Goal: Task Accomplishment & Management: Complete application form

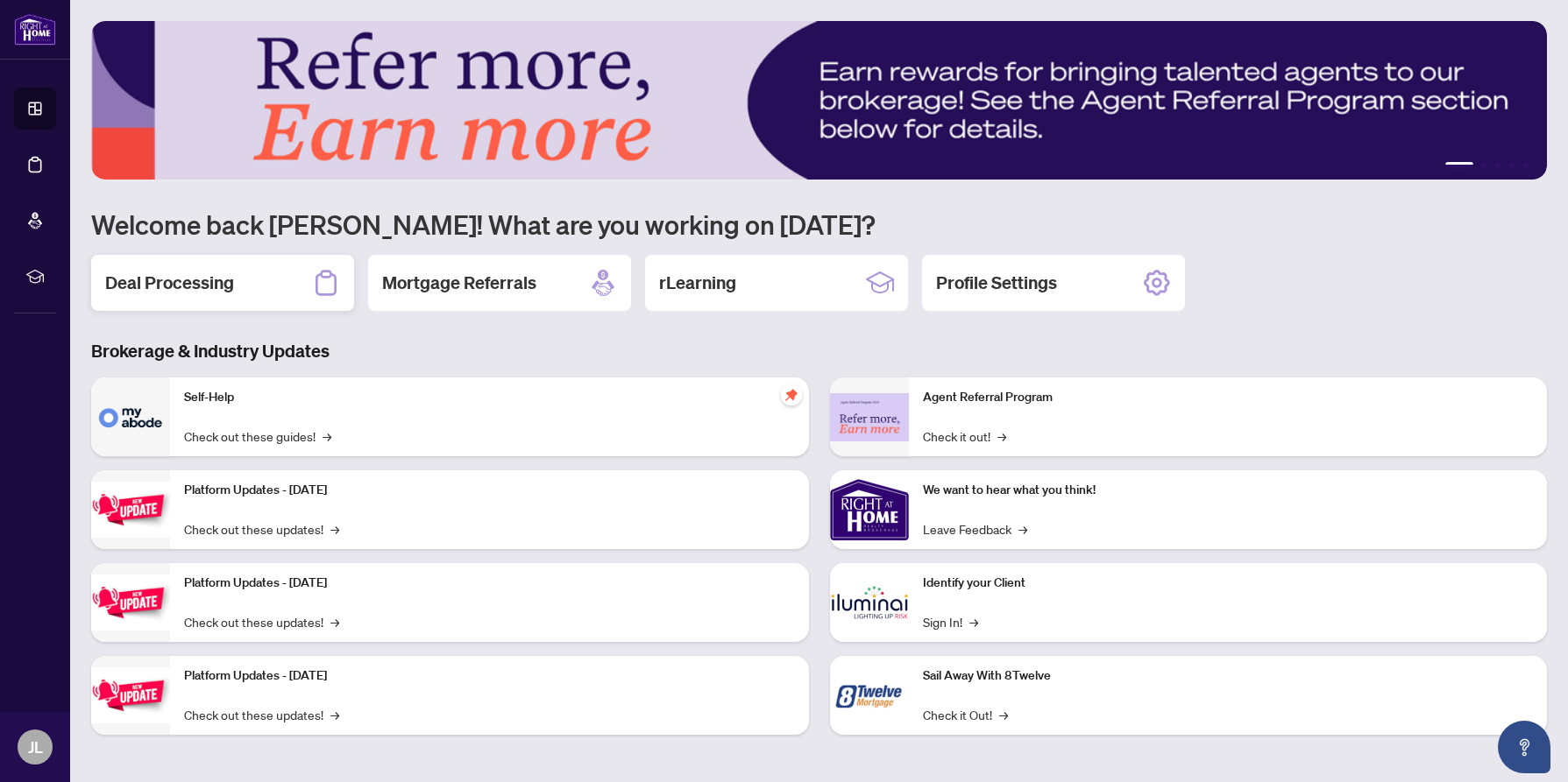
click at [200, 282] on h2 "Deal Processing" at bounding box center [170, 282] width 129 height 24
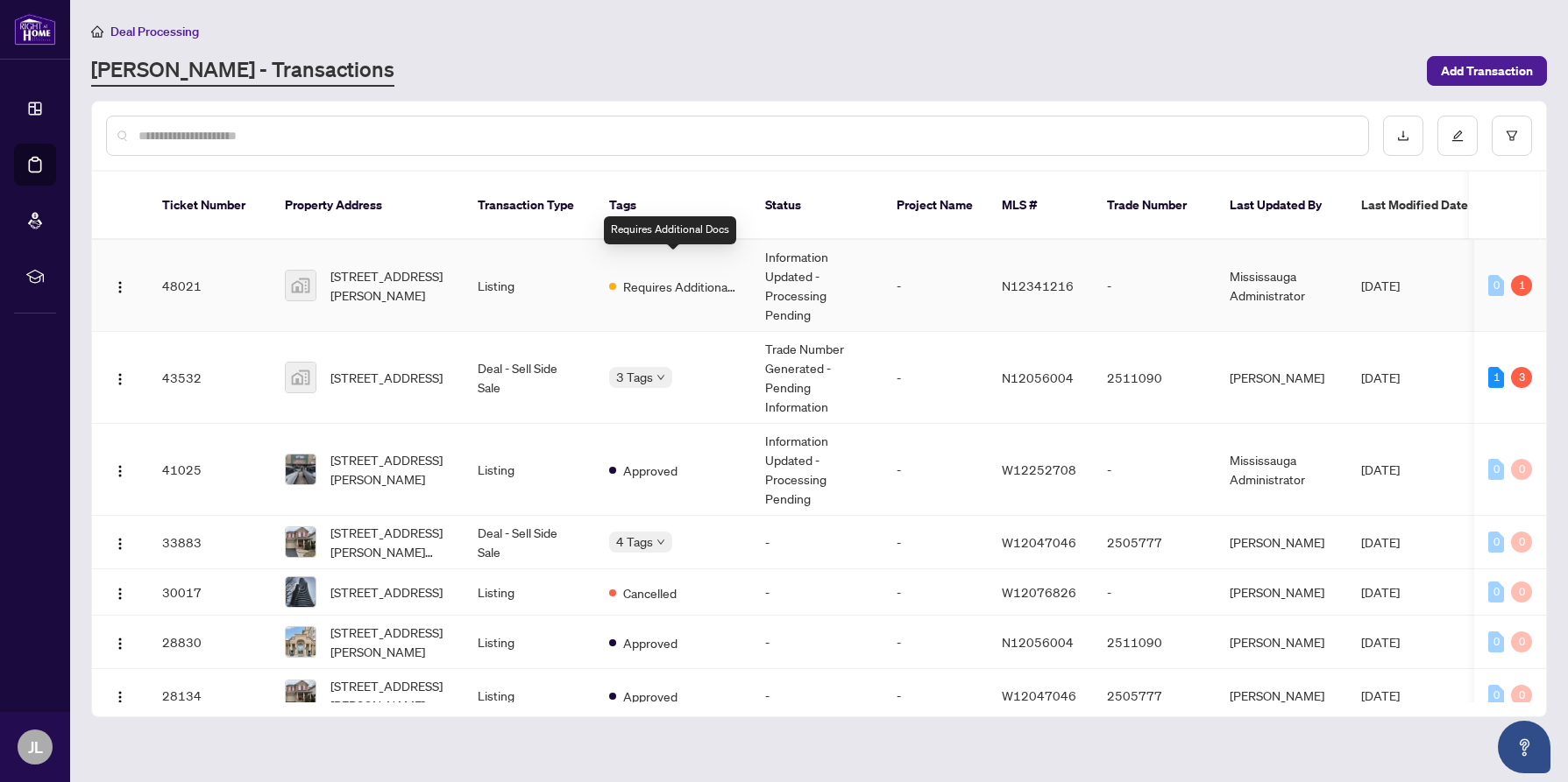
click at [661, 277] on span "Requires Additional Docs" at bounding box center [680, 286] width 114 height 20
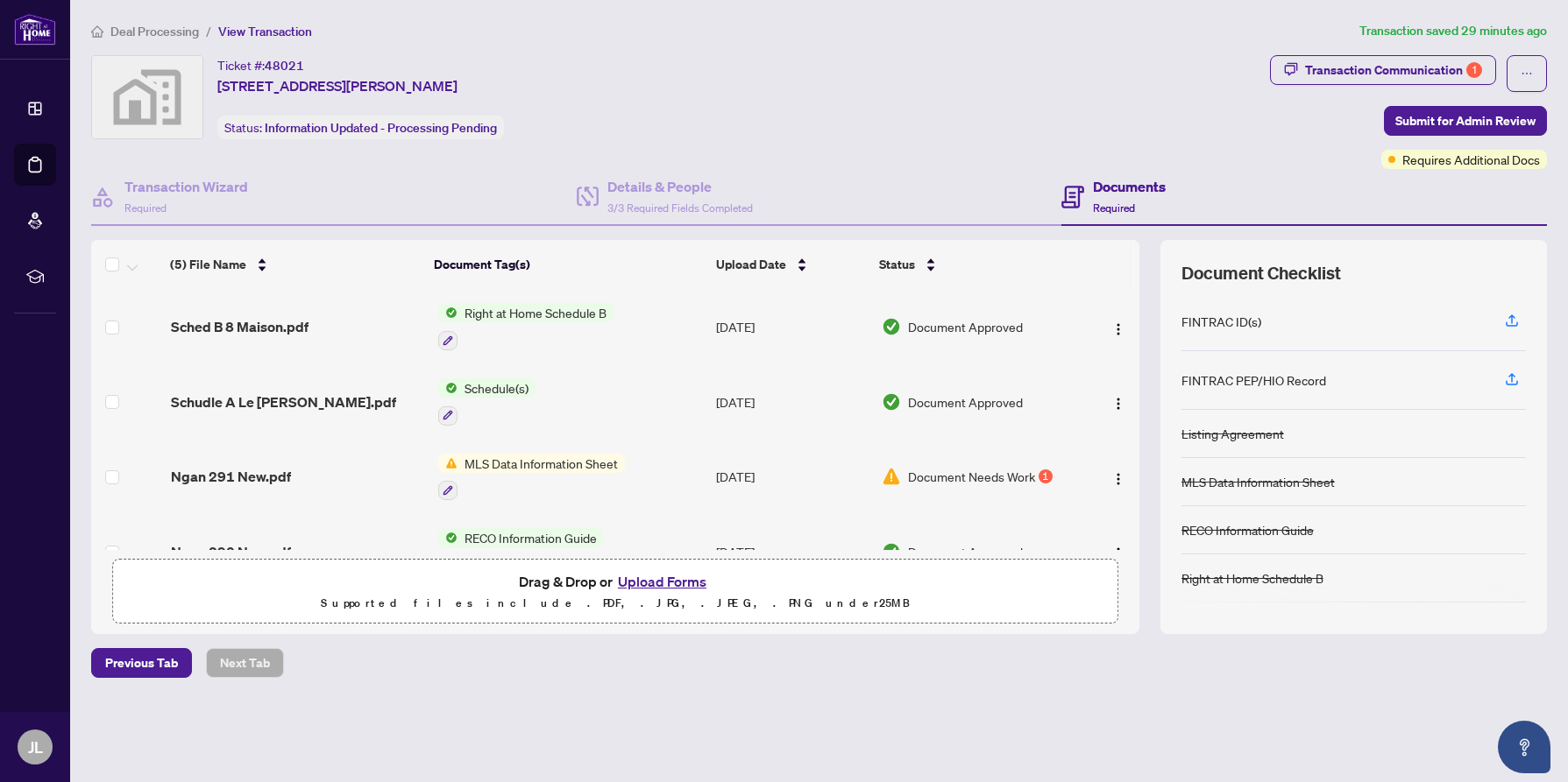
click at [649, 577] on button "Upload Forms" at bounding box center [662, 582] width 99 height 22
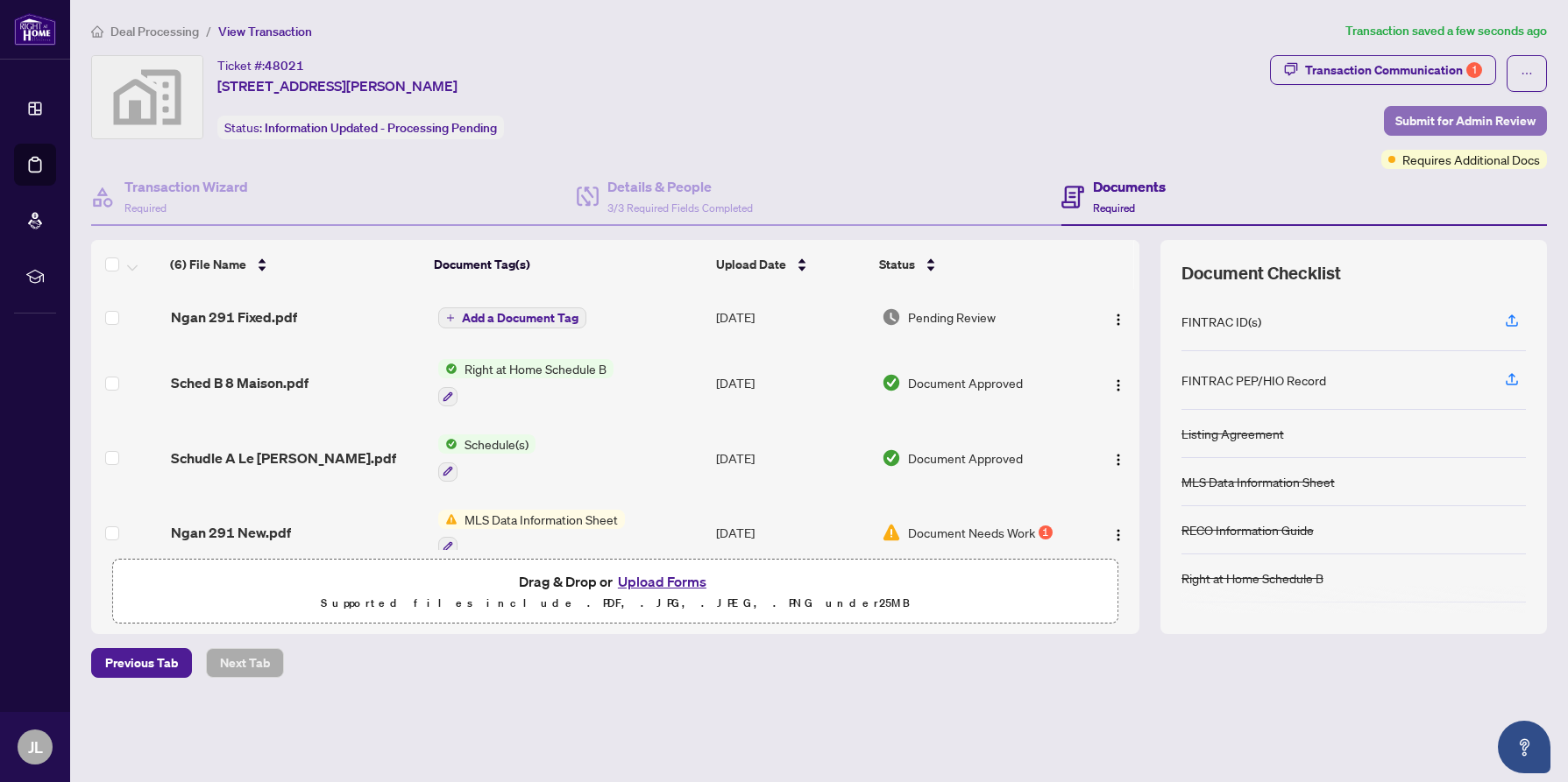
click at [1465, 117] on span "Submit for Admin Review" at bounding box center [1465, 121] width 140 height 28
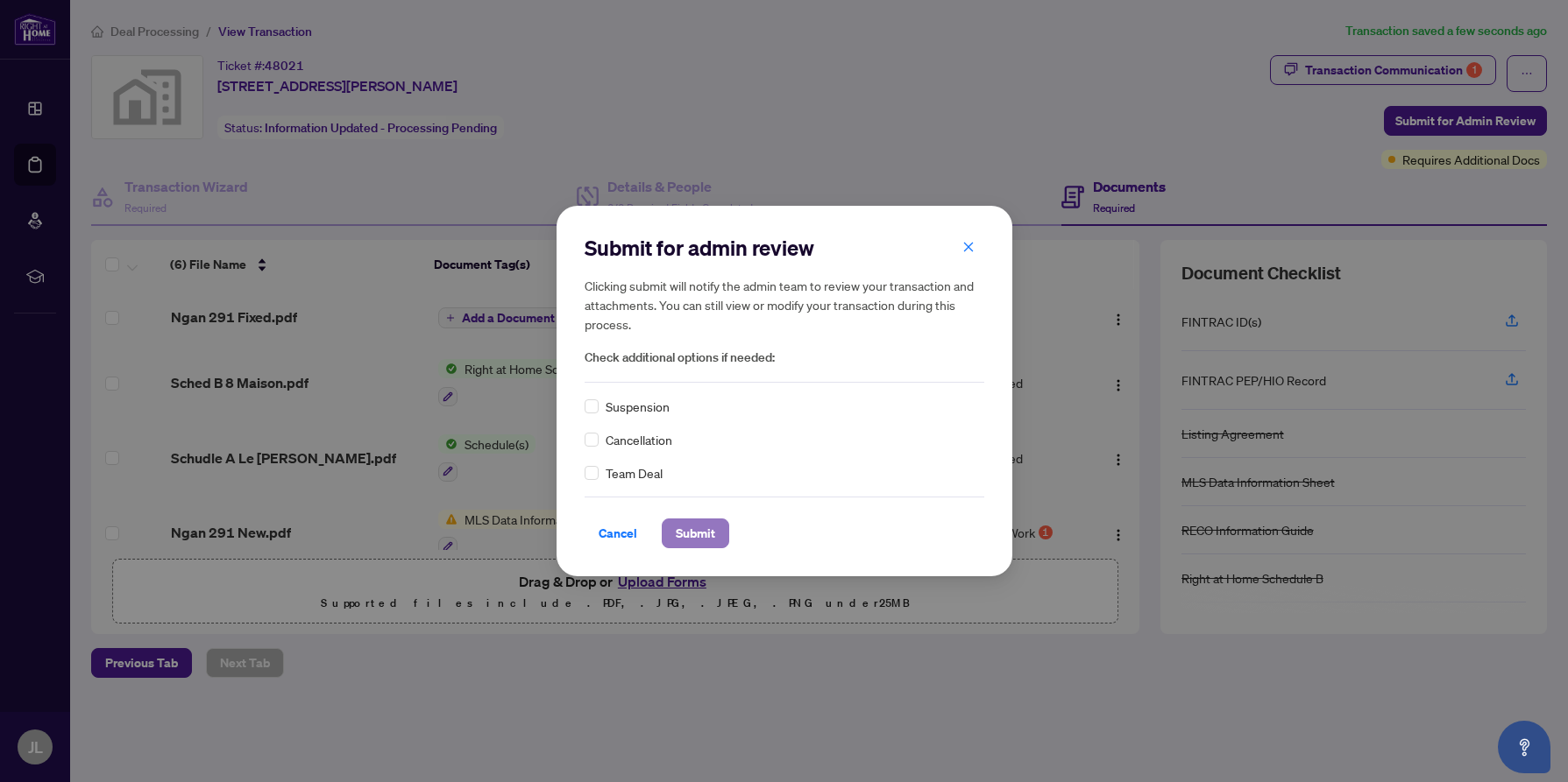
click at [701, 533] on span "Submit" at bounding box center [695, 533] width 39 height 28
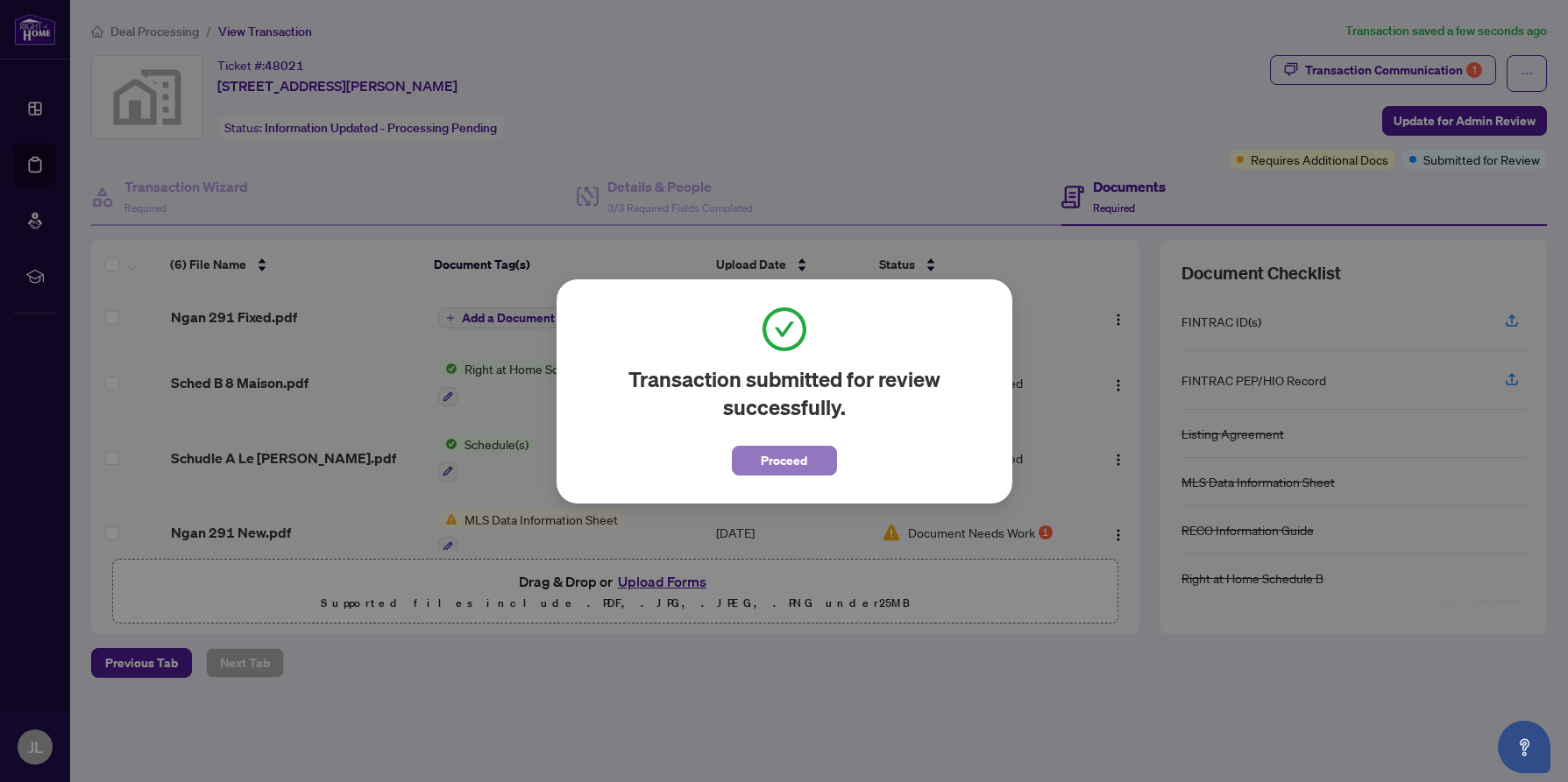
click at [770, 460] on span "Proceed" at bounding box center [784, 460] width 47 height 28
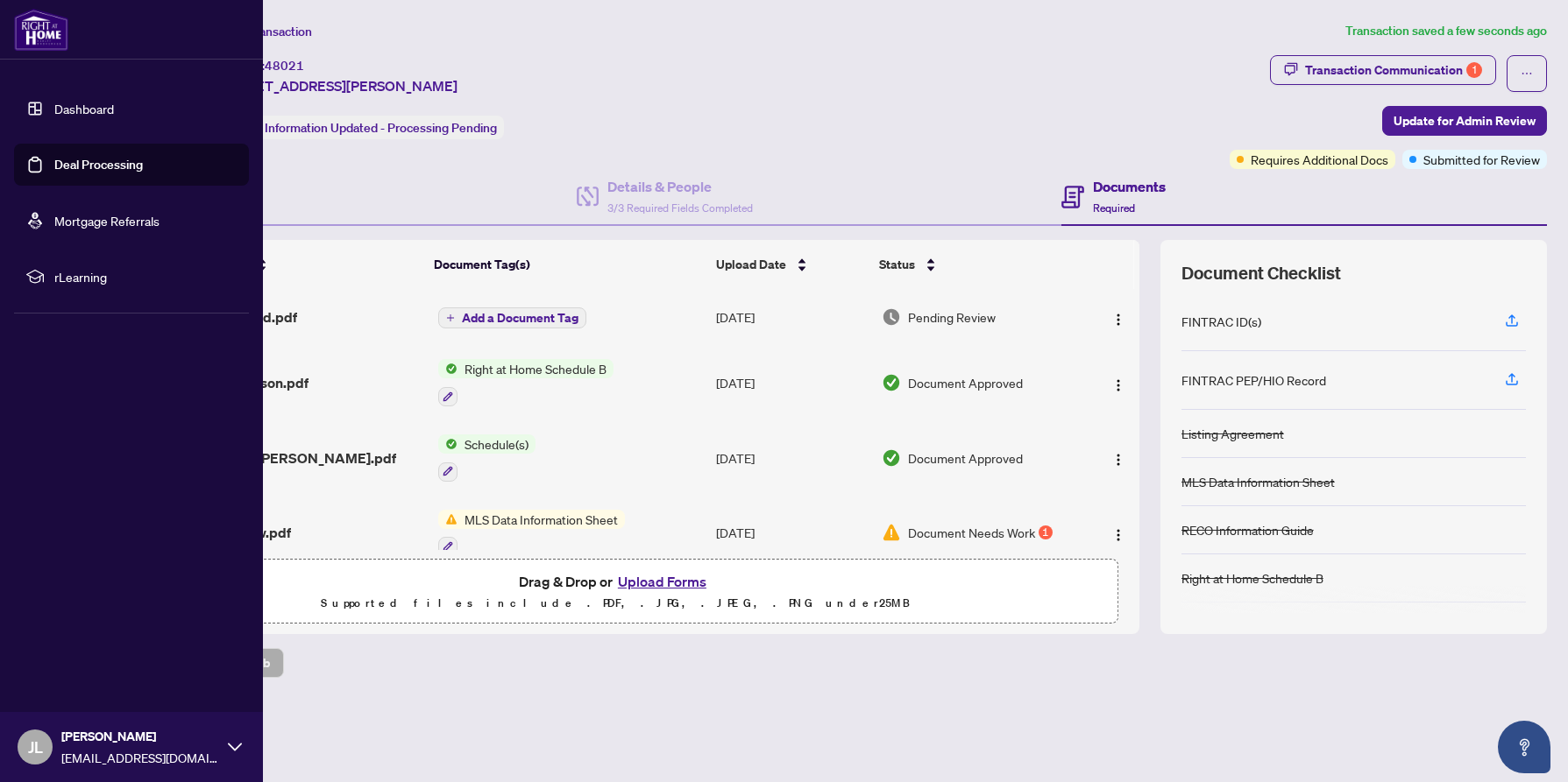
click at [35, 745] on span "JL" at bounding box center [35, 748] width 15 height 24
click at [75, 638] on span "Logout" at bounding box center [71, 643] width 39 height 28
